Goal: Task Accomplishment & Management: Use online tool/utility

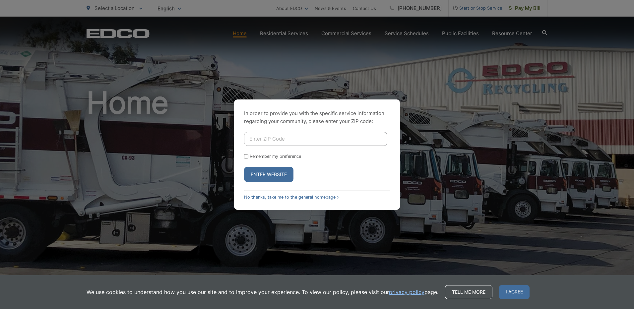
click at [513, 292] on span "I agree" at bounding box center [514, 292] width 30 height 14
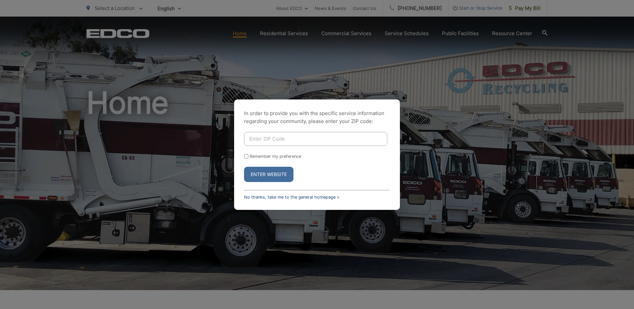
click at [258, 197] on link "No thanks, take me to the general homepage >" at bounding box center [291, 197] width 95 height 5
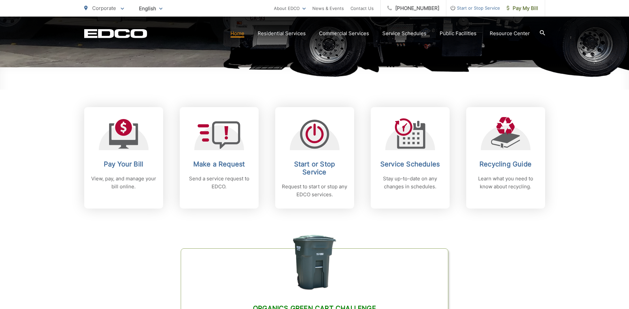
scroll to position [232, 0]
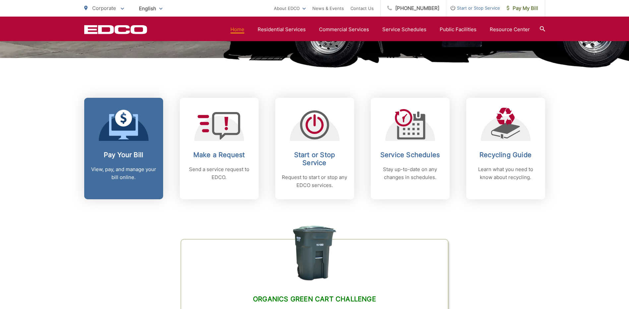
click at [120, 167] on p "View, pay, and manage your bill online." at bounding box center [124, 173] width 66 height 16
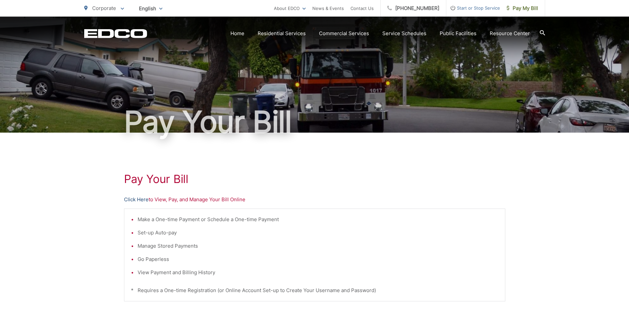
click at [139, 200] on link "Click Here" at bounding box center [136, 200] width 25 height 8
click at [137, 200] on link "Click Here" at bounding box center [136, 200] width 25 height 8
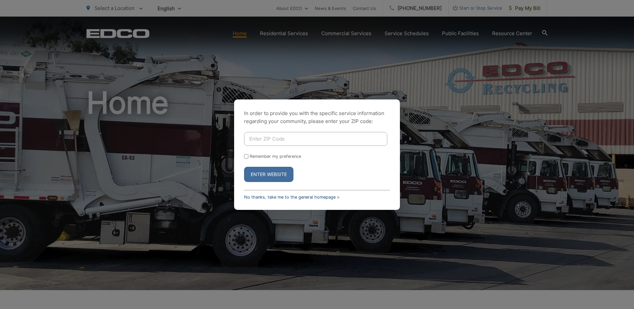
click at [268, 197] on link "No thanks, take me to the general homepage >" at bounding box center [291, 197] width 95 height 5
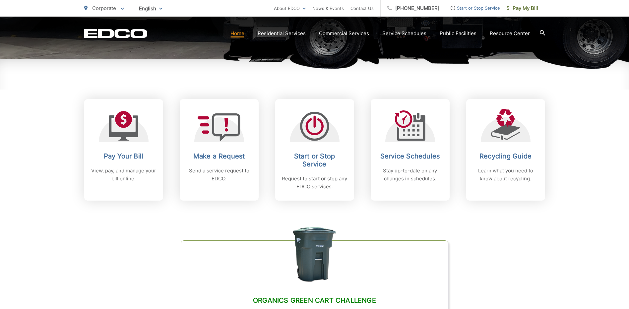
scroll to position [232, 0]
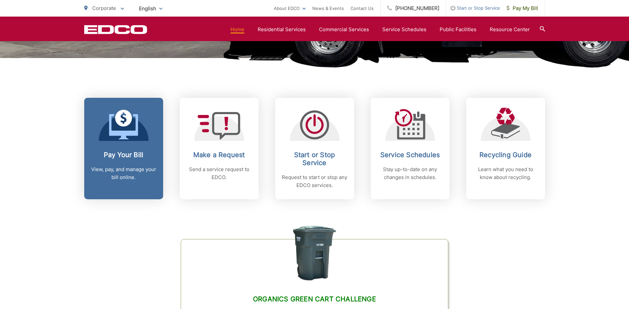
click at [121, 150] on link "Pay Your Bill View, pay, and manage your bill online." at bounding box center [123, 148] width 79 height 101
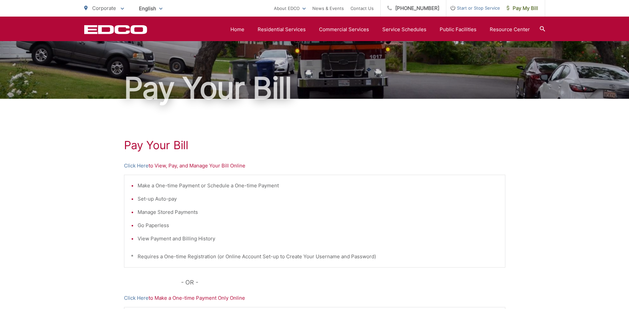
scroll to position [30, 0]
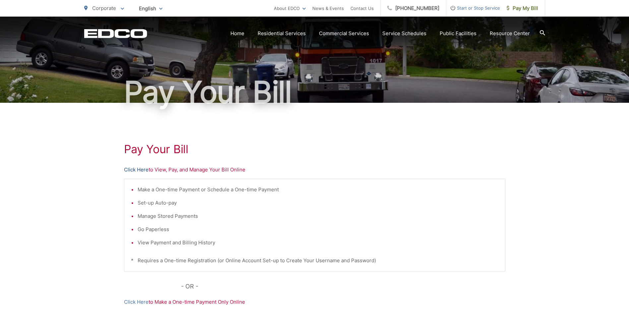
click at [141, 169] on link "Click Here" at bounding box center [136, 170] width 25 height 8
